Goal: Task Accomplishment & Management: Manage account settings

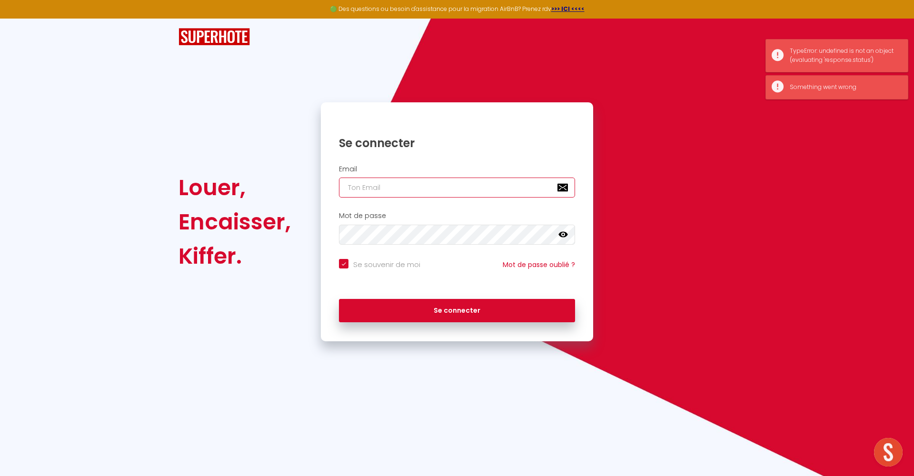
type input "[EMAIL_ADDRESS][DOMAIN_NAME]"
click at [457, 309] on button "Se connecter" at bounding box center [457, 311] width 236 height 24
checkbox input "true"
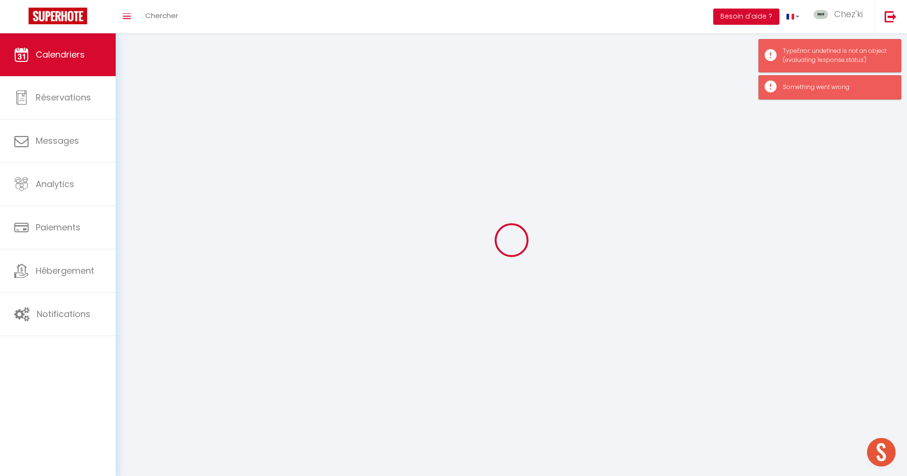
select select
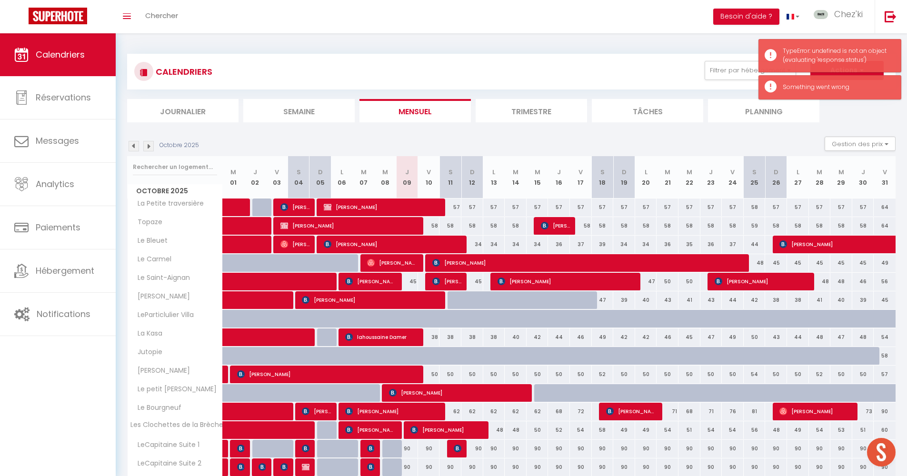
select select
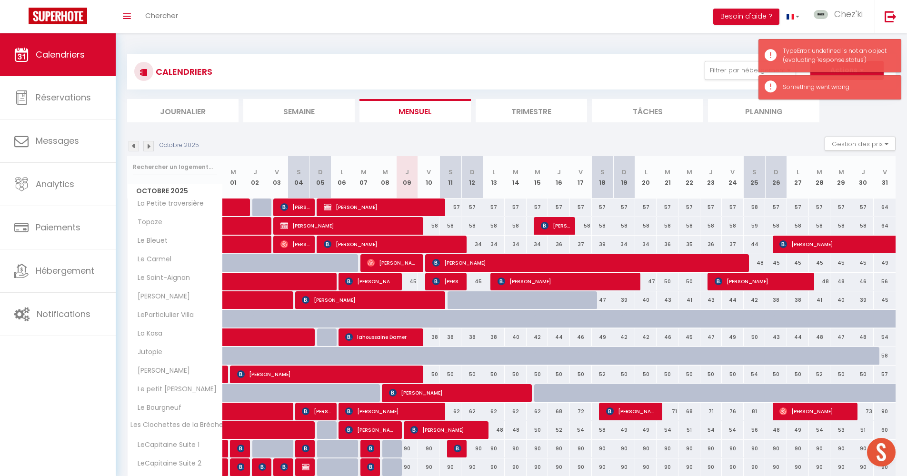
select select
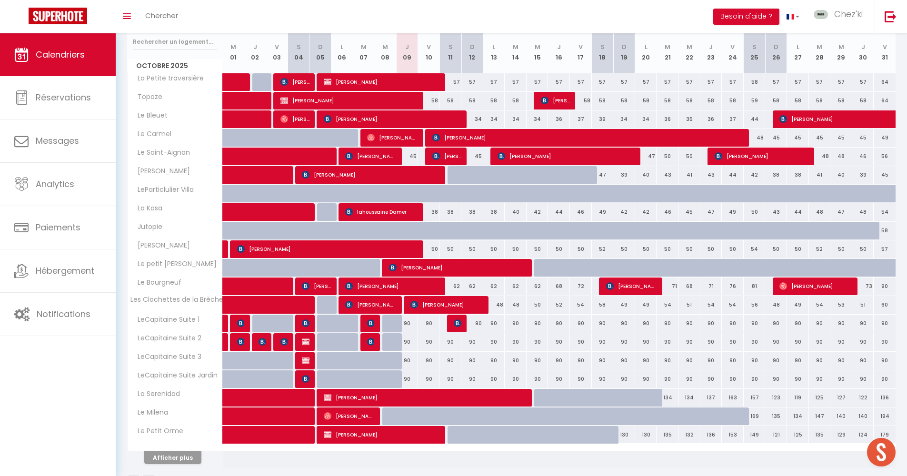
scroll to position [156, 0]
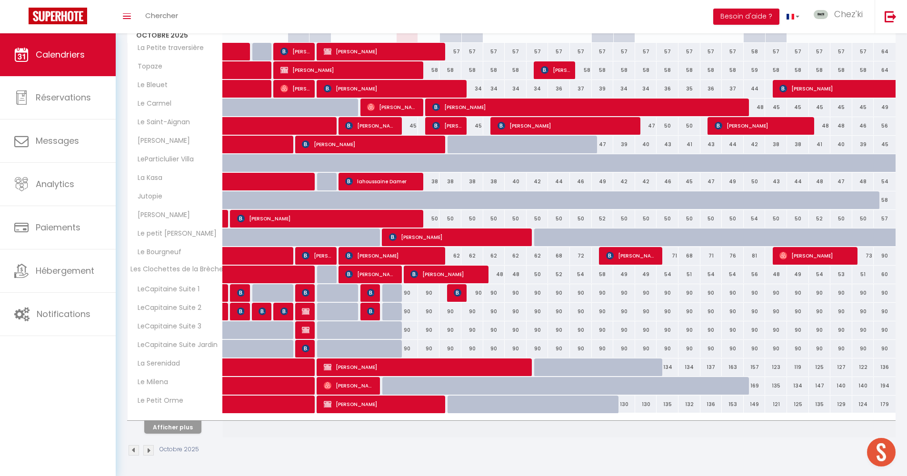
click at [178, 436] on th "Afficher plus" at bounding box center [175, 426] width 95 height 24
click at [178, 433] on button "Afficher plus" at bounding box center [172, 427] width 57 height 13
select select
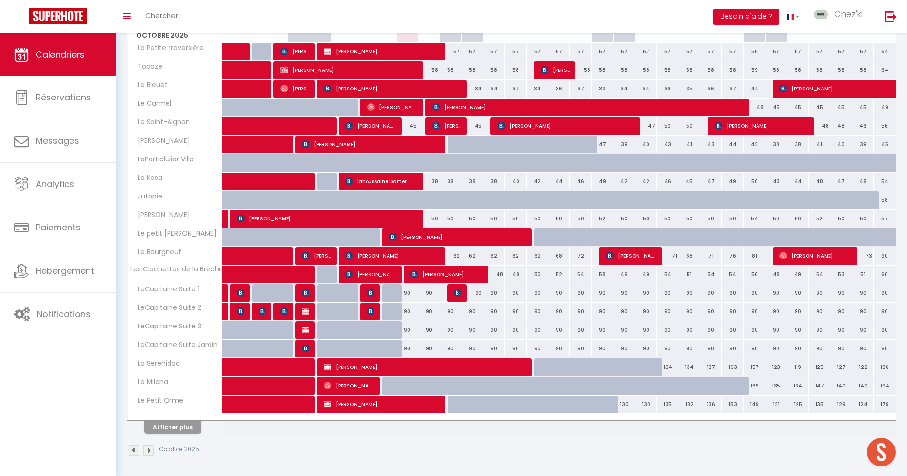
select select
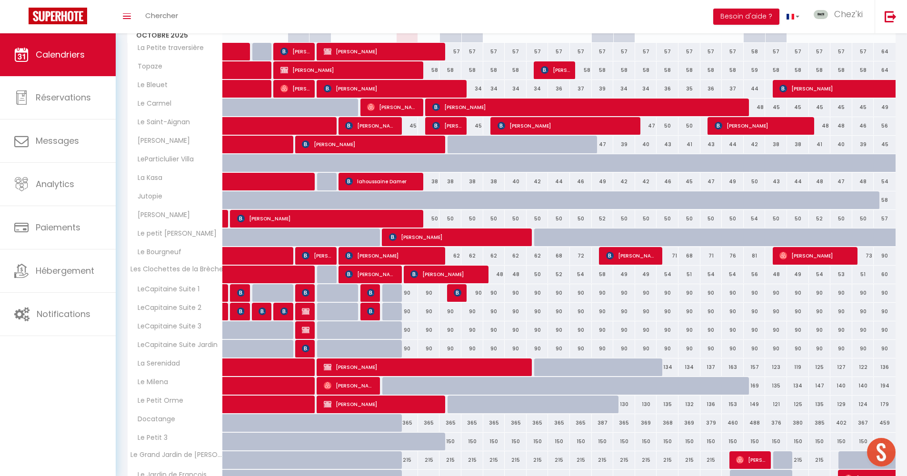
scroll to position [527, 0]
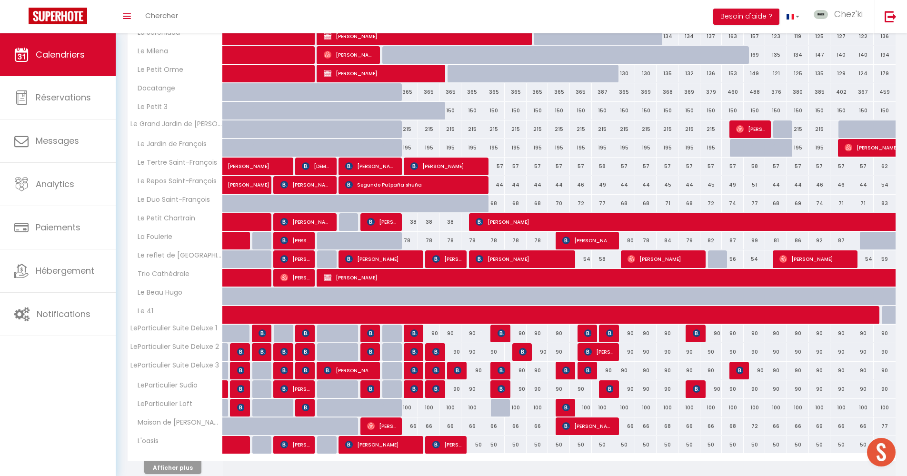
click at [445, 443] on span "[PERSON_NAME]" at bounding box center [446, 445] width 29 height 18
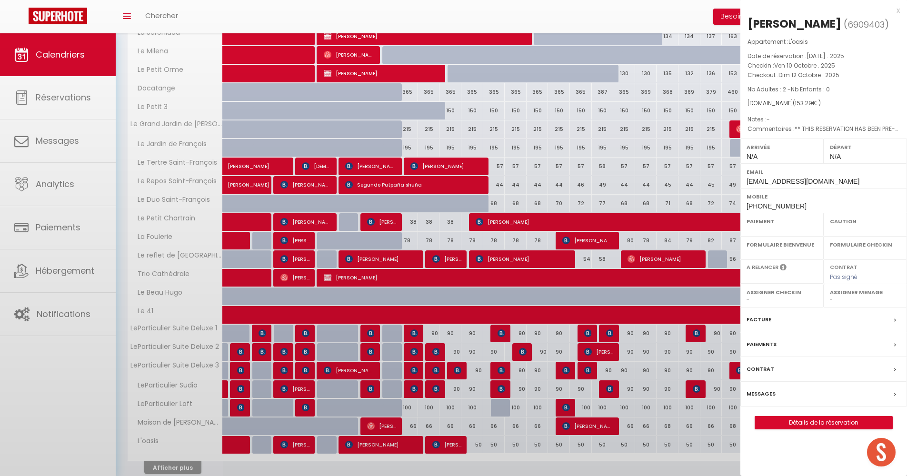
select select "OK"
select select "KO"
select select "0"
select select "1"
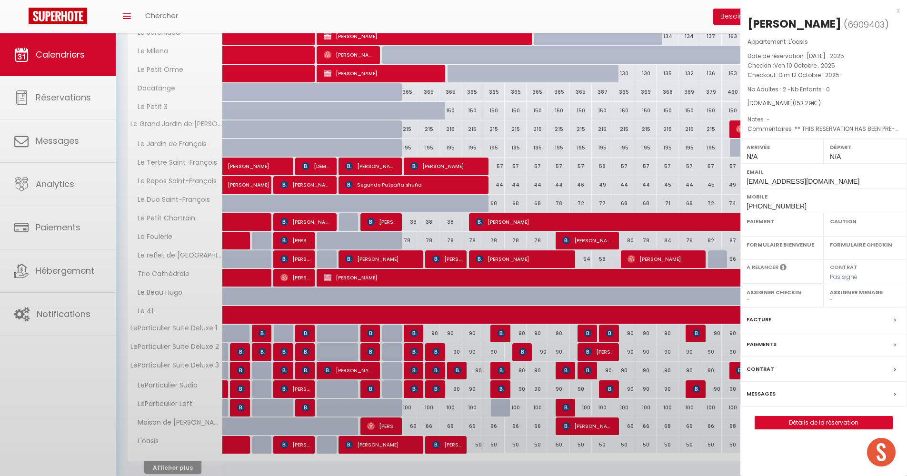
select select
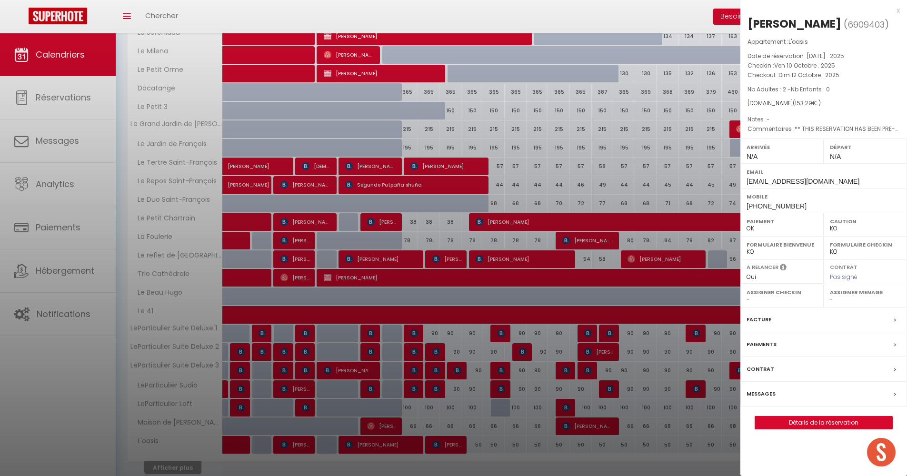
select select "22044"
click at [767, 389] on label "Messages" at bounding box center [760, 394] width 29 height 10
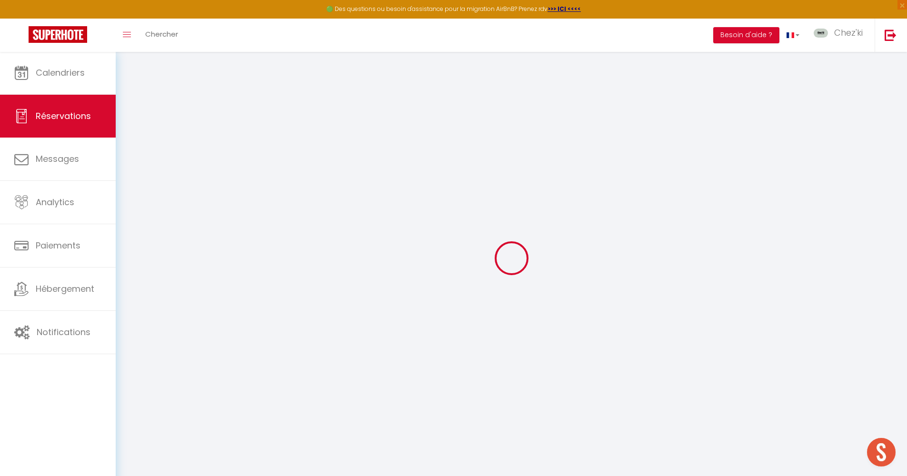
select select
checkbox input "false"
select select
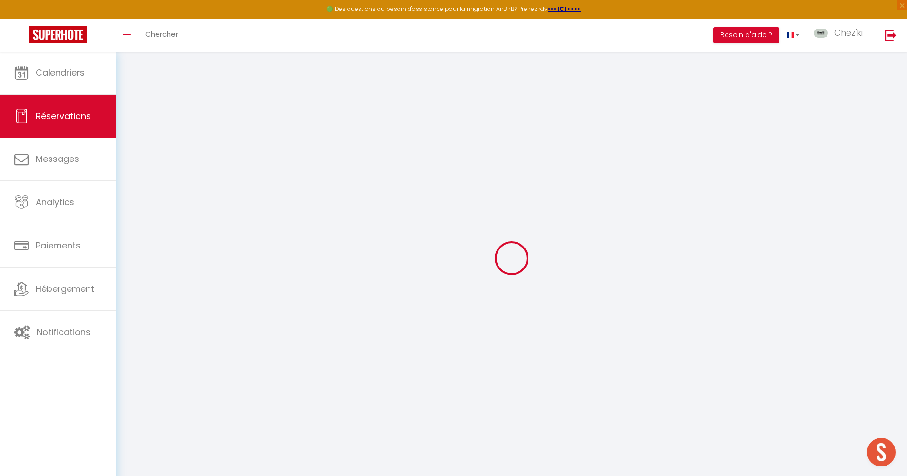
checkbox input "false"
type textarea "** THIS RESERVATION HAS BEEN PRE-PAID ** Reservation has a cancellation grace p…"
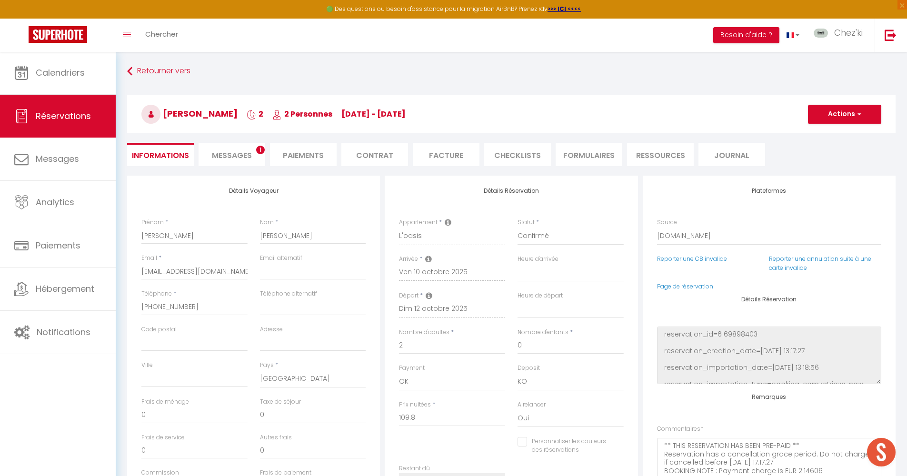
click at [230, 157] on span "Messages" at bounding box center [232, 155] width 40 height 11
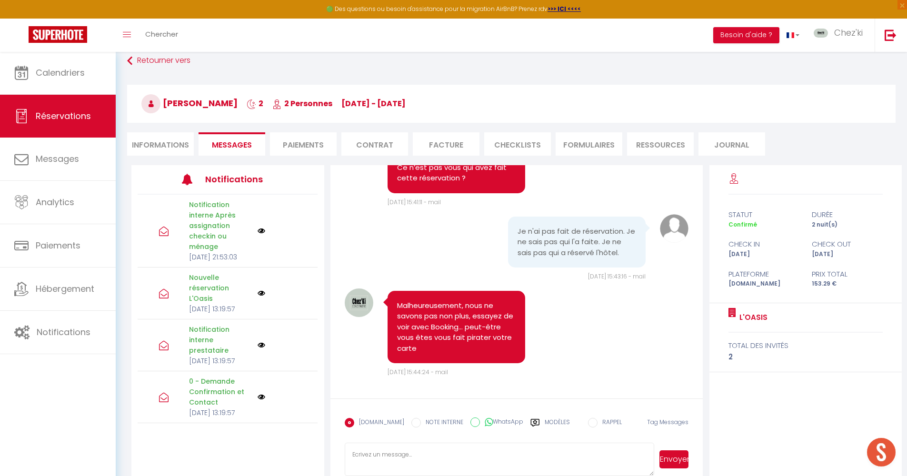
scroll to position [51, 0]
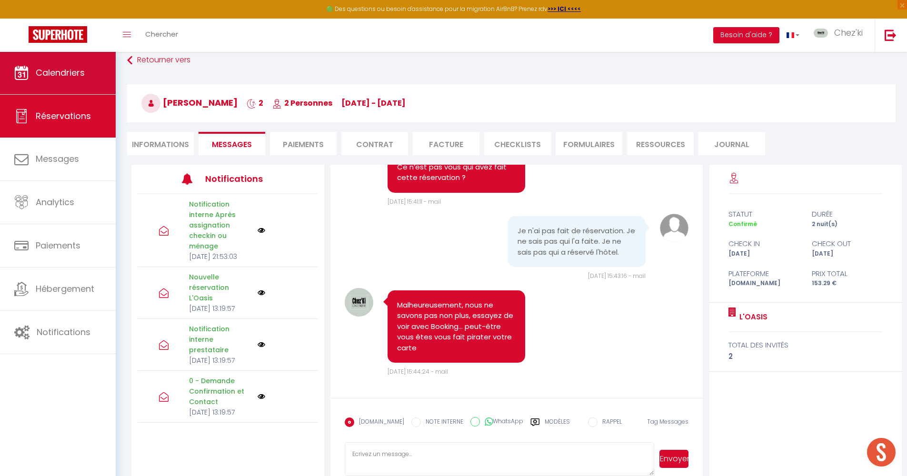
click at [55, 73] on span "Calendriers" at bounding box center [60, 73] width 49 height 12
